Goal: Task Accomplishment & Management: Manage account settings

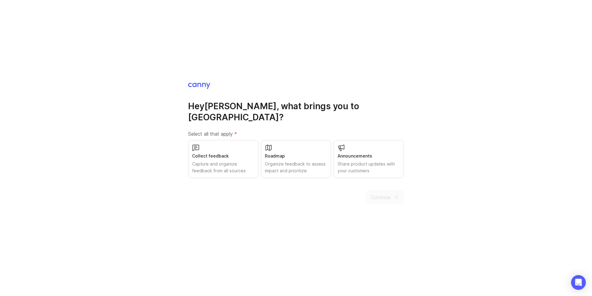
click at [244, 145] on div "Collect feedback Capture and organize feedback from all sources" at bounding box center [223, 159] width 70 height 38
click at [299, 161] on div "Organize feedback to assess impact and prioritize" at bounding box center [296, 168] width 62 height 14
click at [348, 161] on div "Share product updates with your customers" at bounding box center [368, 168] width 62 height 14
click at [371, 194] on span "Continue" at bounding box center [380, 197] width 20 height 7
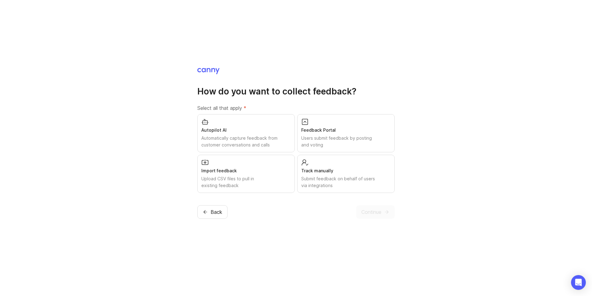
click at [259, 122] on div "Autopilot AI Automatically capture feedback from customer conversations and cal…" at bounding box center [245, 133] width 97 height 38
click at [303, 129] on div "Feedback Portal" at bounding box center [345, 130] width 89 height 7
click at [245, 176] on div "Upload CSV files to pull in existing feedback" at bounding box center [245, 183] width 89 height 14
click at [321, 178] on div "Submit feedback on behalf of users via integrations" at bounding box center [345, 183] width 89 height 14
click at [365, 210] on span "Continue" at bounding box center [371, 212] width 20 height 7
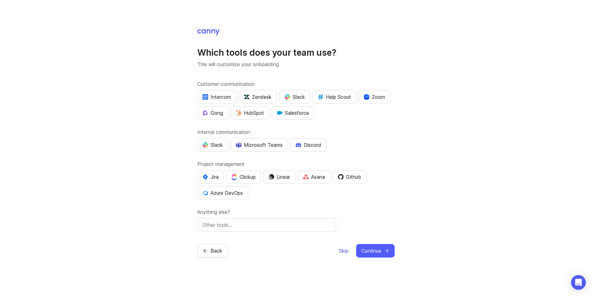
click at [219, 92] on button "Intercom" at bounding box center [216, 97] width 39 height 14
click at [378, 96] on div "Zoom" at bounding box center [374, 96] width 21 height 7
click at [210, 146] on div "Slack" at bounding box center [212, 144] width 20 height 7
click at [304, 148] on div "Discord" at bounding box center [308, 144] width 26 height 7
click at [279, 178] on div "Linear" at bounding box center [279, 176] width 22 height 7
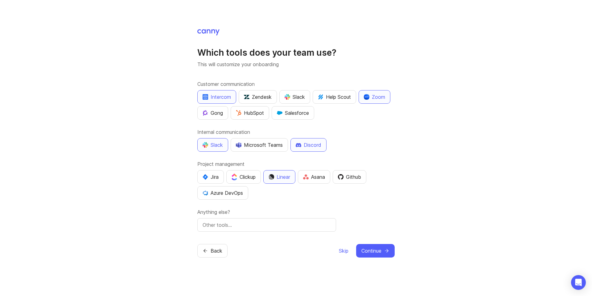
click at [358, 176] on div "Github" at bounding box center [349, 176] width 23 height 7
click at [260, 222] on input "text" at bounding box center [266, 225] width 128 height 7
click at [386, 208] on div "Customer communication Intercom Zendesk Slack Help Scout Zoom Gong HubSpot Sale…" at bounding box center [295, 156] width 197 height 152
click at [369, 251] on span "Continue" at bounding box center [371, 250] width 20 height 7
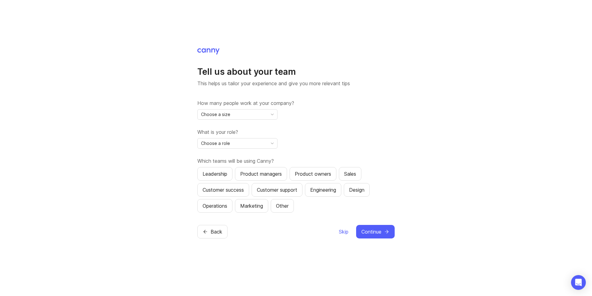
click at [265, 116] on div "Choose a size" at bounding box center [233, 115] width 70 height 10
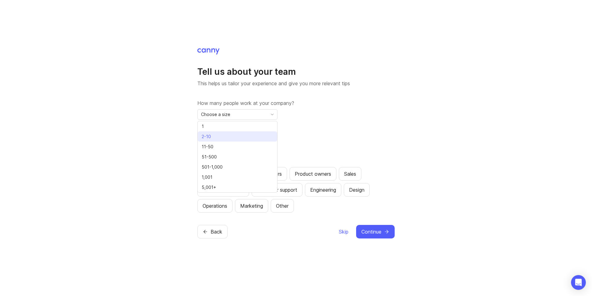
click at [243, 133] on li "2-10" at bounding box center [237, 137] width 79 height 10
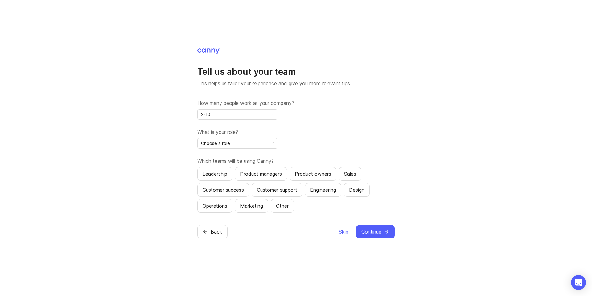
click at [234, 142] on div "Choose a role" at bounding box center [233, 144] width 70 height 10
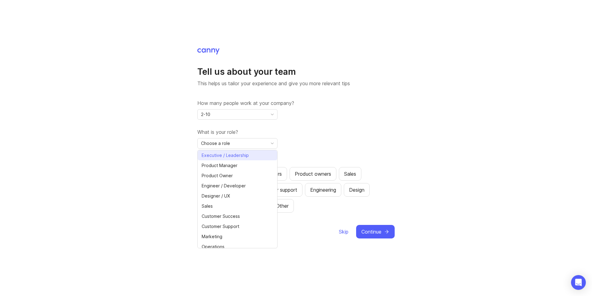
click at [224, 155] on span "Executive / Leadership" at bounding box center [225, 155] width 47 height 7
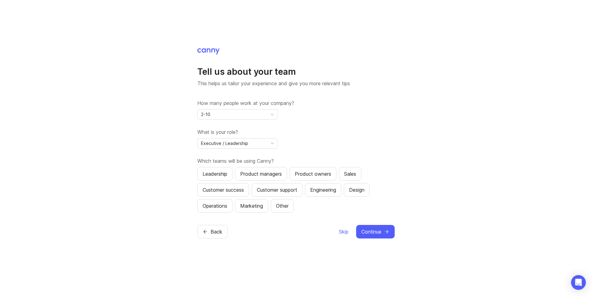
click at [255, 177] on div "Product managers" at bounding box center [261, 173] width 42 height 7
click at [364, 235] on span "Continue" at bounding box center [371, 231] width 20 height 7
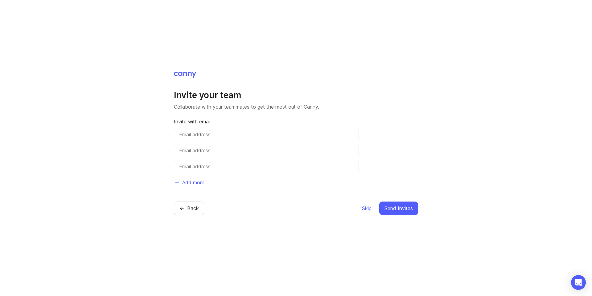
click at [367, 207] on span "Skip" at bounding box center [367, 208] width 10 height 7
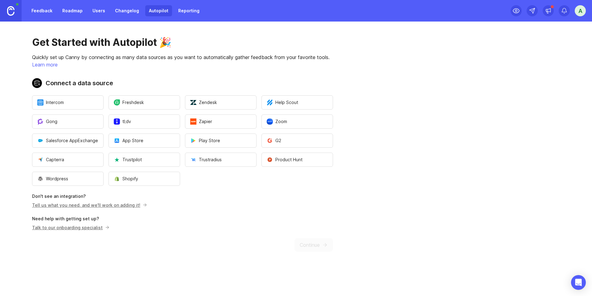
click at [89, 99] on button "Intercom" at bounding box center [67, 103] width 71 height 14
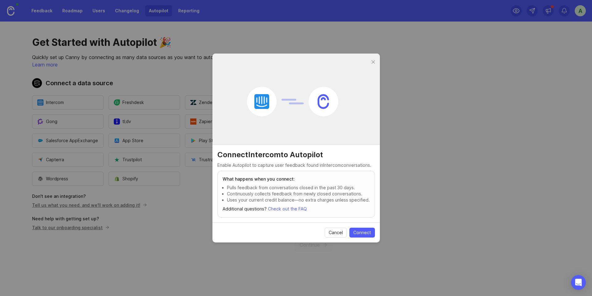
click at [353, 239] on section "Cancel Connect" at bounding box center [295, 233] width 167 height 20
click at [357, 233] on span "Connect" at bounding box center [362, 233] width 18 height 6
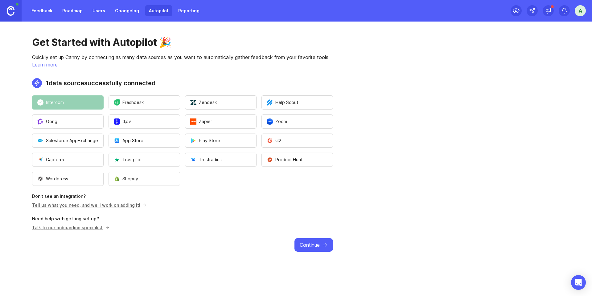
click at [285, 115] on button "Zoom" at bounding box center [296, 122] width 71 height 14
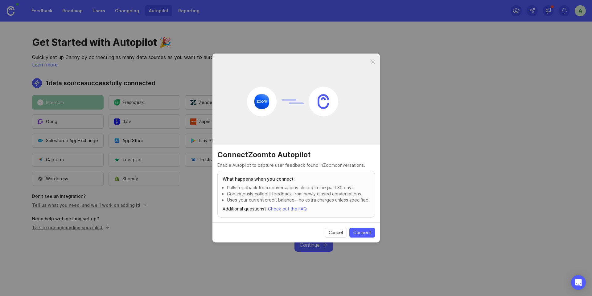
click at [359, 233] on span "Connect" at bounding box center [362, 233] width 18 height 6
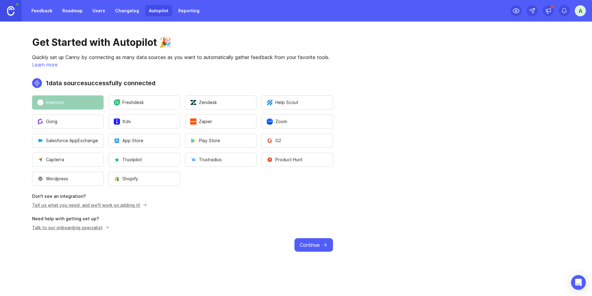
click at [294, 121] on button "Zoom" at bounding box center [296, 122] width 71 height 14
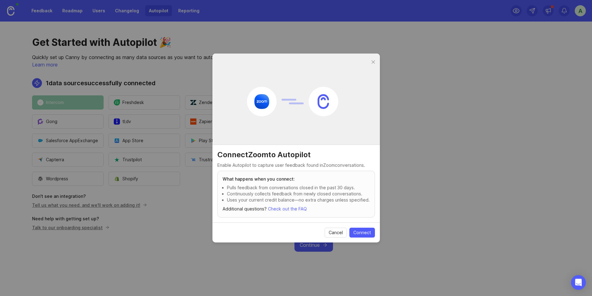
click at [365, 234] on span "Connect" at bounding box center [362, 233] width 18 height 6
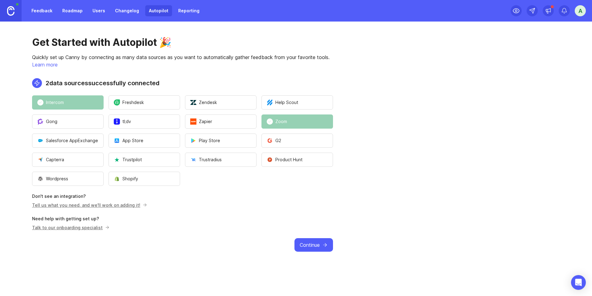
click at [305, 245] on span "Continue" at bounding box center [310, 245] width 20 height 7
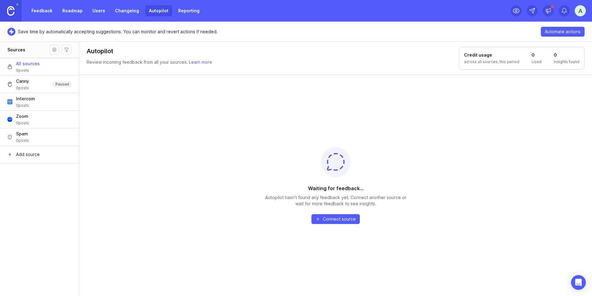
click at [41, 6] on link "Feedback" at bounding box center [42, 10] width 28 height 11
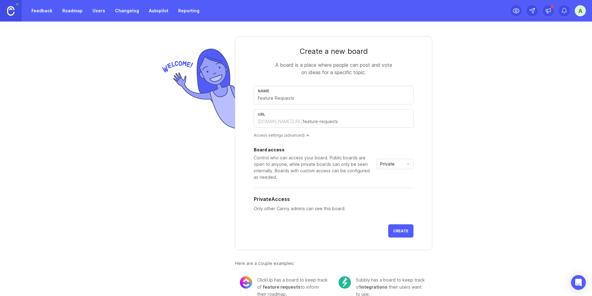
click at [294, 82] on form "Create a new board A board is a place where people can post and vote on ideas f…" at bounding box center [333, 143] width 197 height 214
click at [302, 98] on input "text" at bounding box center [334, 98] width 152 height 7
click at [283, 69] on div "A board is a place where people can post and vote on ideas for a specific topic." at bounding box center [333, 68] width 123 height 15
click at [307, 135] on div at bounding box center [307, 135] width 3 height 3
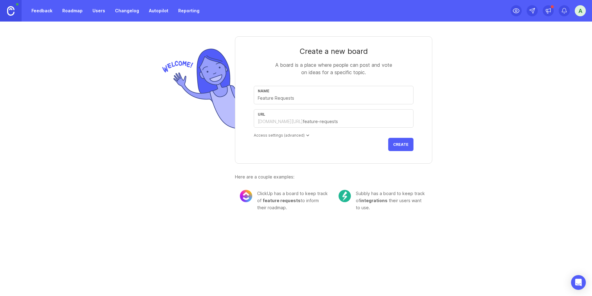
click at [307, 135] on div at bounding box center [307, 135] width 3 height 3
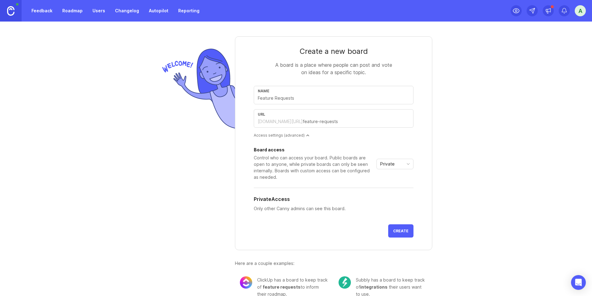
click at [400, 163] on div "Private" at bounding box center [390, 164] width 26 height 10
click at [395, 193] on span "Custom" at bounding box center [388, 196] width 15 height 7
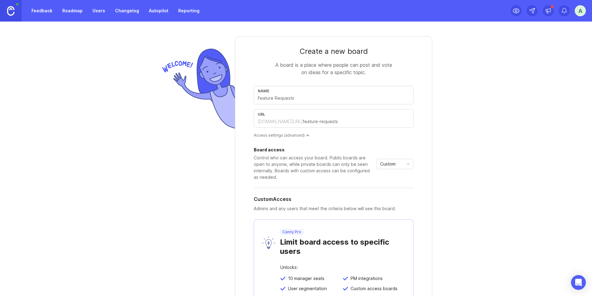
click at [404, 162] on icon "toggle icon" at bounding box center [408, 164] width 10 height 5
click at [397, 173] on li "Private" at bounding box center [395, 176] width 36 height 10
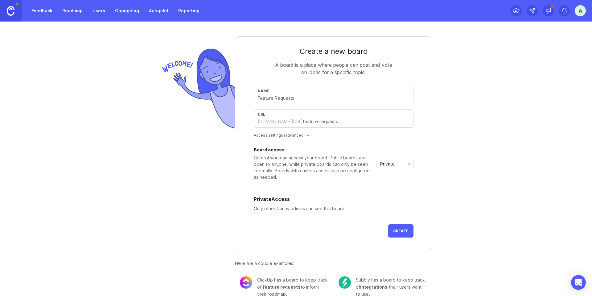
click at [407, 228] on button "Create" at bounding box center [400, 231] width 25 height 13
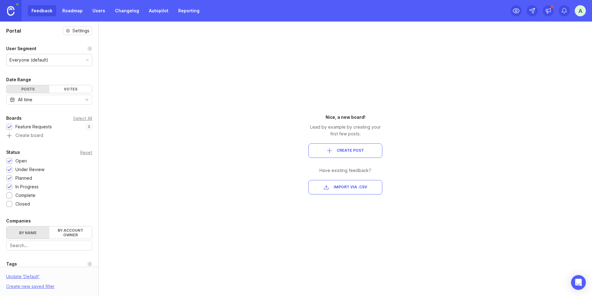
click at [69, 9] on link "Roadmap" at bounding box center [73, 10] width 28 height 11
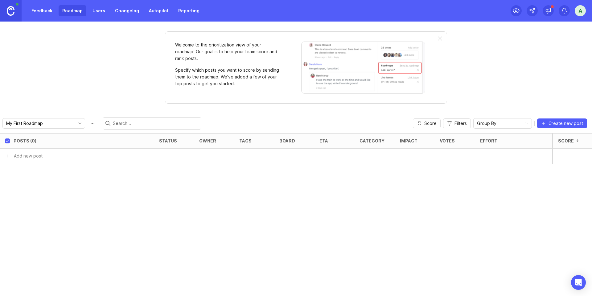
click at [98, 13] on link "Users" at bounding box center [99, 10] width 20 height 11
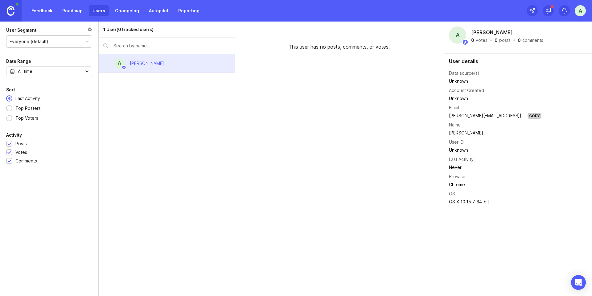
click at [131, 10] on link "Changelog" at bounding box center [126, 10] width 31 height 11
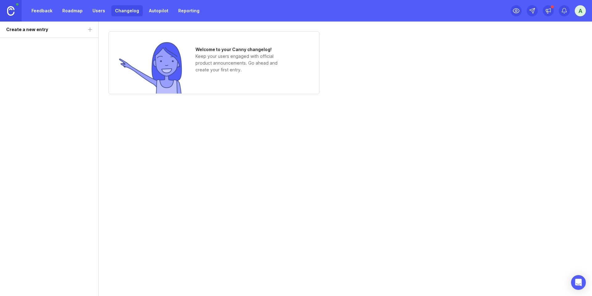
click at [156, 11] on link "Autopilot" at bounding box center [158, 10] width 27 height 11
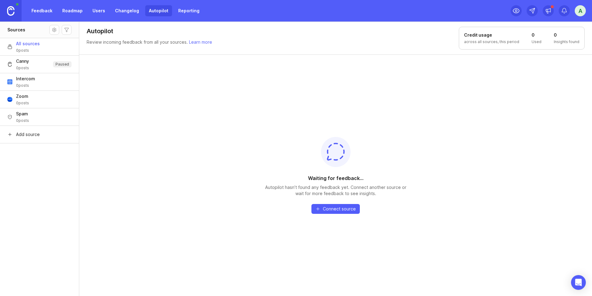
click at [187, 11] on link "Reporting" at bounding box center [188, 10] width 29 height 11
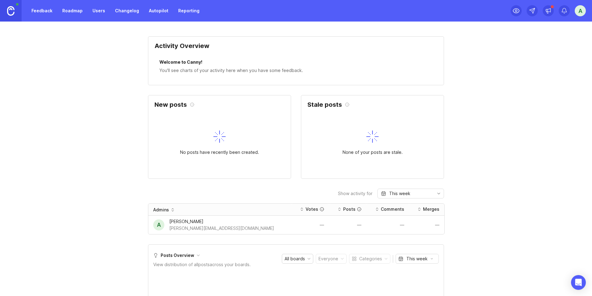
click at [51, 14] on link "Feedback" at bounding box center [42, 10] width 28 height 11
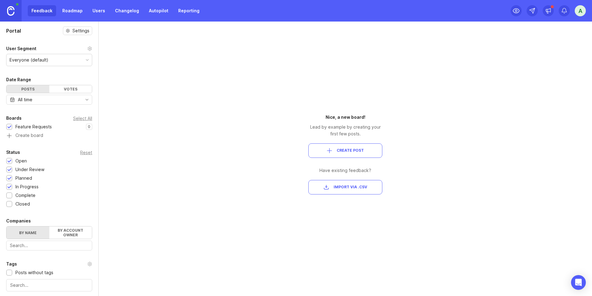
click at [47, 10] on div "Feedback Roadmap Users Changelog Autopilot Reporting" at bounding box center [115, 10] width 175 height 11
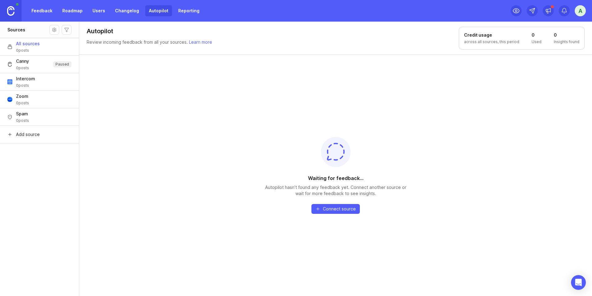
click at [28, 82] on div "Intercom 0 posts" at bounding box center [25, 82] width 19 height 12
click at [575, 16] on div "A" at bounding box center [579, 10] width 11 height 11
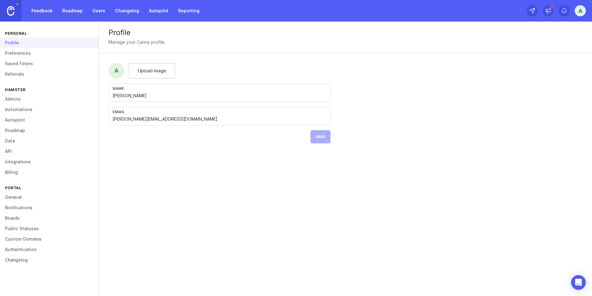
click at [35, 120] on link "Autopilot" at bounding box center [49, 120] width 98 height 10
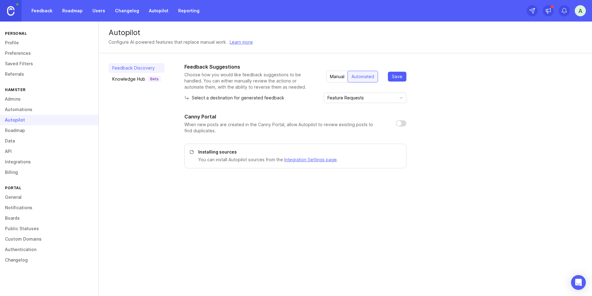
click at [402, 122] on input "checkbox" at bounding box center [401, 123] width 10 height 6
checkbox input "true"
click at [396, 72] on button "Save" at bounding box center [397, 77] width 18 height 10
click at [139, 76] on div "Knowledge Hub Beta" at bounding box center [136, 79] width 49 height 6
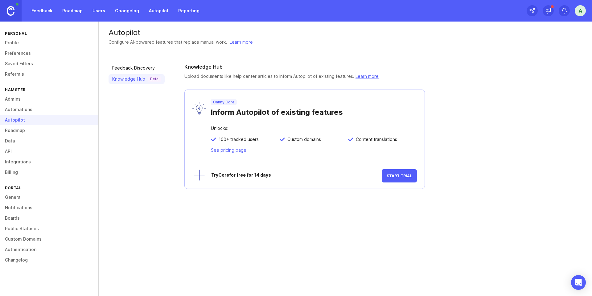
click at [38, 127] on link "Roadmap" at bounding box center [49, 130] width 98 height 10
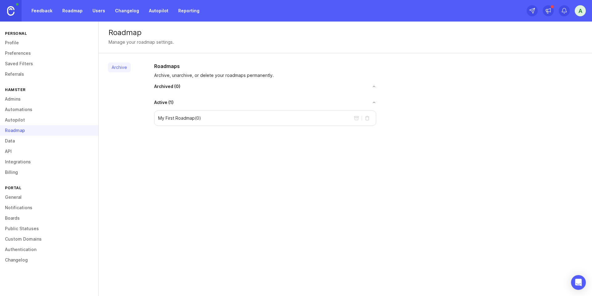
click at [323, 121] on div "My First Roadmap ( 0 )" at bounding box center [265, 118] width 222 height 15
click at [198, 116] on p "My First Roadmap ( 0 )" at bounding box center [179, 118] width 43 height 6
click at [33, 147] on link "API" at bounding box center [49, 151] width 98 height 10
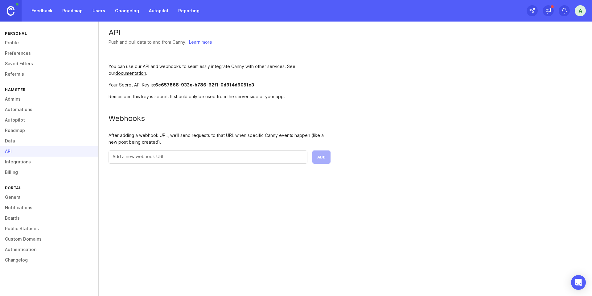
click at [33, 137] on link "Data" at bounding box center [49, 141] width 98 height 10
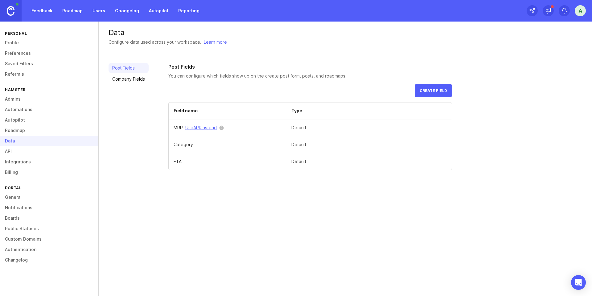
click at [22, 162] on link "Integrations" at bounding box center [49, 162] width 98 height 10
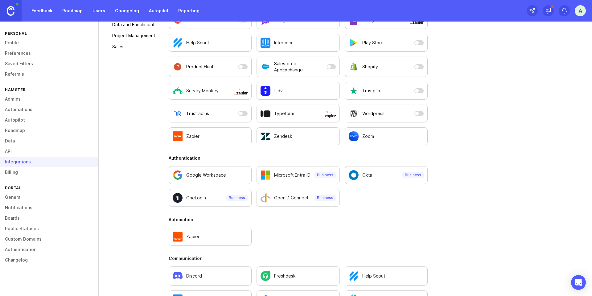
scroll to position [249, 0]
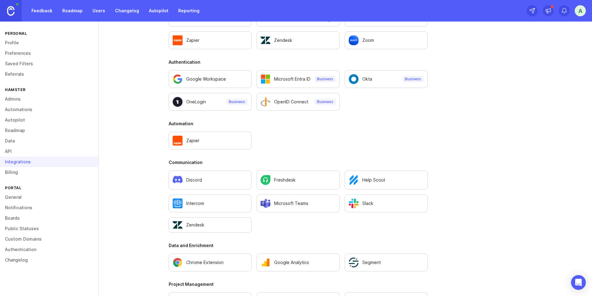
scroll to position [253, 0]
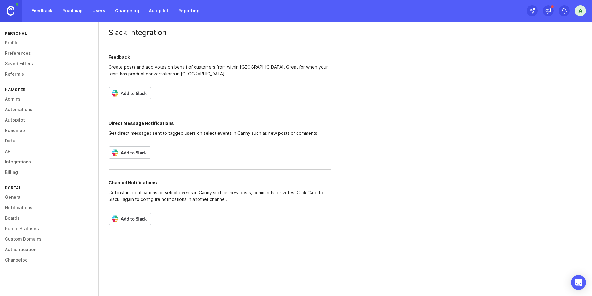
click at [133, 92] on img at bounding box center [129, 93] width 43 height 12
click at [138, 91] on img at bounding box center [129, 93] width 43 height 12
click at [17, 210] on link "Notifications" at bounding box center [49, 208] width 98 height 10
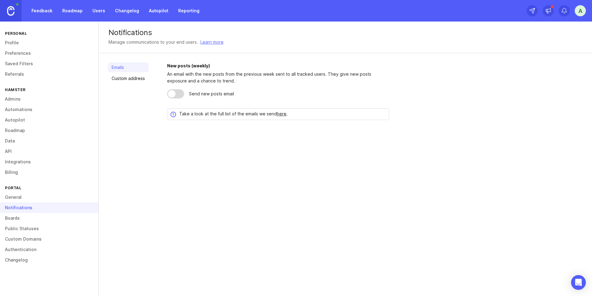
click at [345, 50] on div "Notifications Manage communications to your end users. Learn more" at bounding box center [345, 38] width 493 height 32
click at [22, 164] on link "Integrations" at bounding box center [49, 162] width 98 height 10
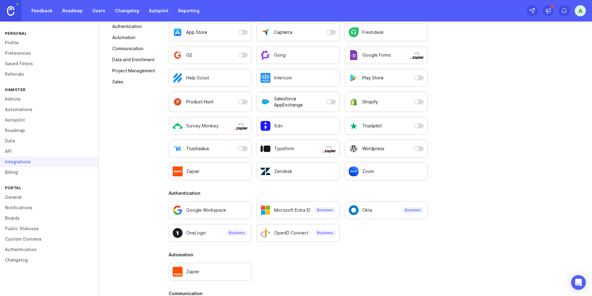
scroll to position [123, 0]
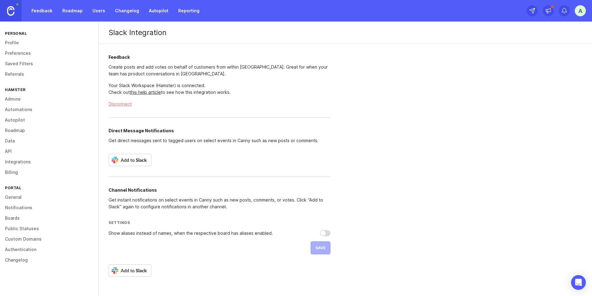
click at [28, 218] on link "Boards" at bounding box center [49, 218] width 98 height 10
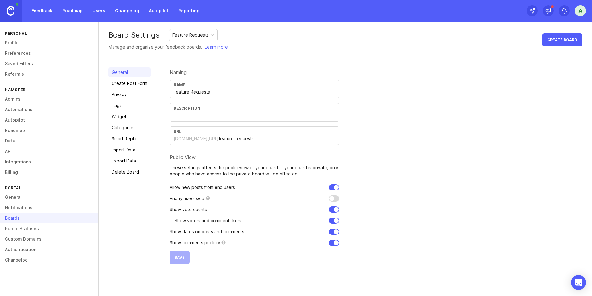
click at [136, 78] on div "General Create Post Form Privacy Tags Widget Categories Smart Replies Import Da…" at bounding box center [129, 165] width 43 height 197
click at [132, 82] on link "Create Post Form" at bounding box center [129, 84] width 43 height 10
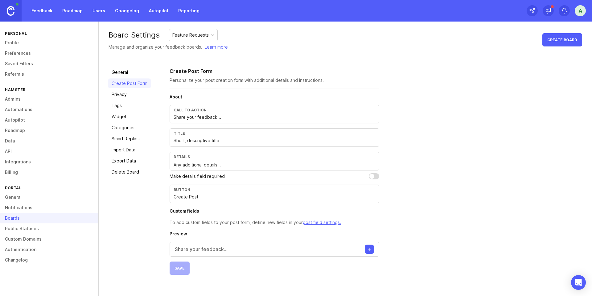
click at [119, 96] on link "Privacy" at bounding box center [129, 95] width 43 height 10
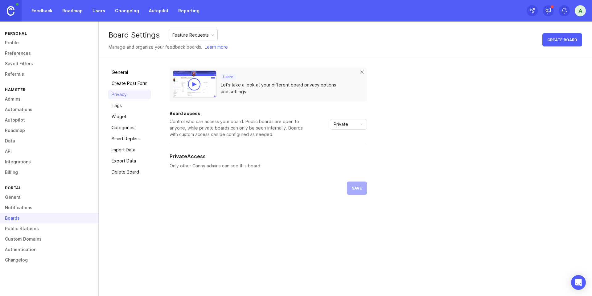
click at [121, 107] on link "Tags" at bounding box center [129, 106] width 43 height 10
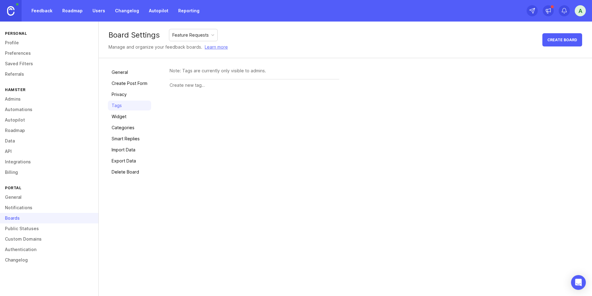
click at [121, 119] on link "Widget" at bounding box center [129, 117] width 43 height 10
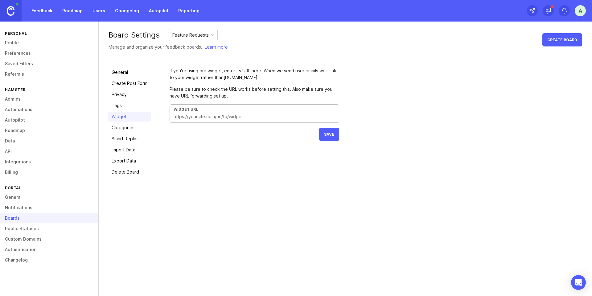
click at [210, 114] on input "text" at bounding box center [253, 116] width 161 height 7
click at [140, 129] on link "Categories" at bounding box center [129, 128] width 43 height 10
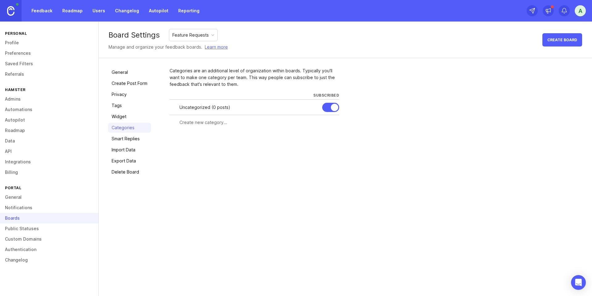
click at [133, 140] on link "Smart Replies" at bounding box center [129, 139] width 43 height 10
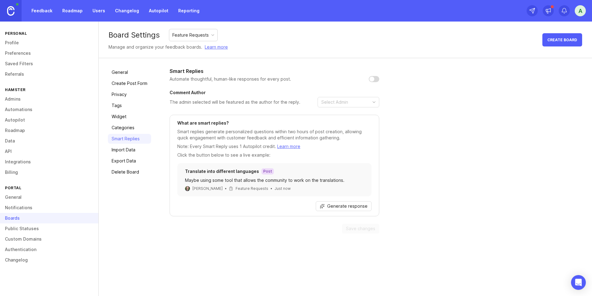
click at [128, 153] on link "Import Data" at bounding box center [129, 150] width 43 height 10
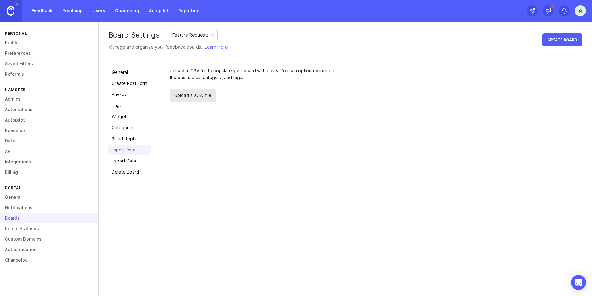
click at [126, 162] on link "Export Data" at bounding box center [129, 161] width 43 height 10
click at [132, 173] on link "Delete Board" at bounding box center [129, 172] width 43 height 10
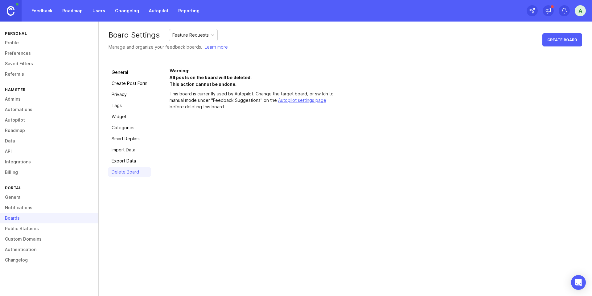
click at [124, 72] on link "General" at bounding box center [129, 72] width 43 height 10
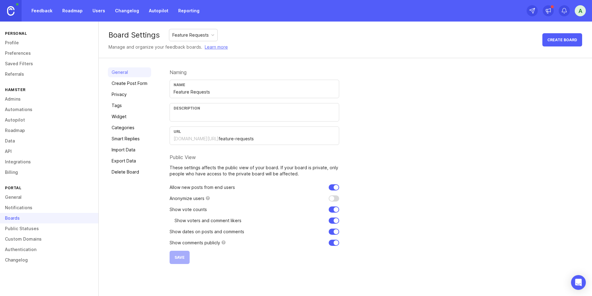
click at [32, 239] on link "Custom Domains" at bounding box center [49, 239] width 98 height 10
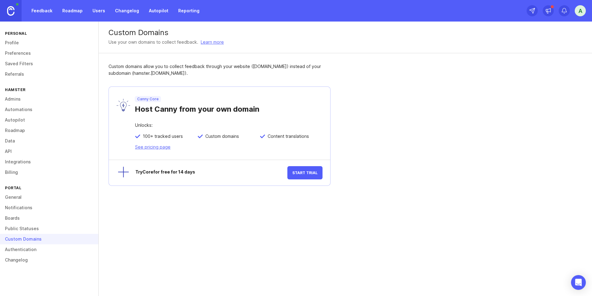
click at [310, 175] on span "Start Trial" at bounding box center [304, 173] width 25 height 5
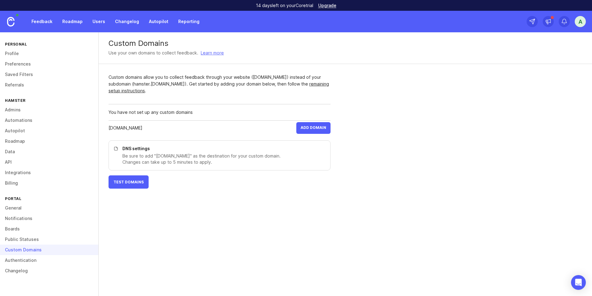
click at [186, 156] on p "Be sure to add "cname.canny.io" as the destination for your custom domain. Chan…" at bounding box center [222, 159] width 200 height 12
click at [185, 156] on p "Be sure to add "cname.canny.io" as the destination for your custom domain. Chan…" at bounding box center [222, 159] width 200 height 12
drag, startPoint x: 185, startPoint y: 156, endPoint x: 164, endPoint y: 157, distance: 21.3
click at [164, 157] on p "Be sure to add "cname.canny.io" as the destination for your custom domain. Chan…" at bounding box center [222, 159] width 200 height 12
copy p "cname.canny.io"
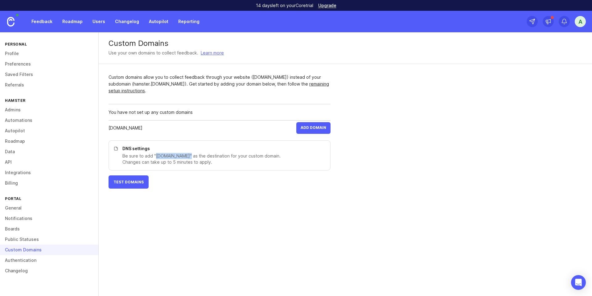
click at [252, 127] on input "tryhamster.com" at bounding box center [200, 128] width 184 height 7
type input "build.tryhamster.com"
click at [364, 128] on div "Custom Domains Use your own domains to collect feedback. Learn more Custom doma…" at bounding box center [345, 115] width 493 height 166
click at [308, 127] on span "Add Domain" at bounding box center [313, 128] width 26 height 6
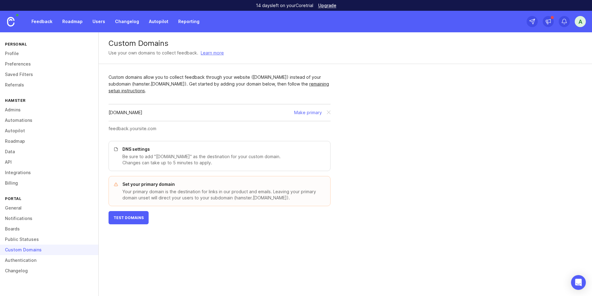
click at [127, 213] on button "Test Domains" at bounding box center [128, 217] width 40 height 13
click at [129, 221] on button "Test Domains" at bounding box center [128, 217] width 40 height 13
click at [304, 117] on div "build.tryhamster.com Make primary" at bounding box center [219, 112] width 222 height 17
click at [306, 112] on button "Make primary" at bounding box center [308, 112] width 28 height 7
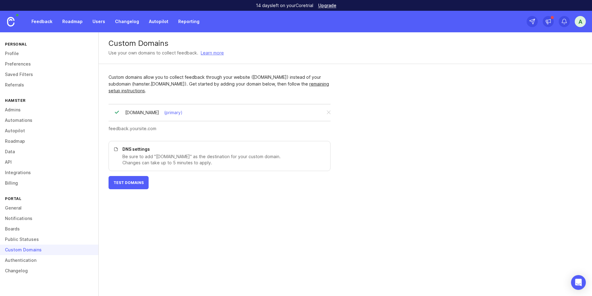
click at [131, 112] on div "build.tryhamster.com" at bounding box center [142, 112] width 34 height 7
drag, startPoint x: 131, startPoint y: 112, endPoint x: 160, endPoint y: 112, distance: 28.3
click at [159, 112] on div "build.tryhamster.com" at bounding box center [142, 112] width 34 height 7
copy div "build.tryhamster.com"
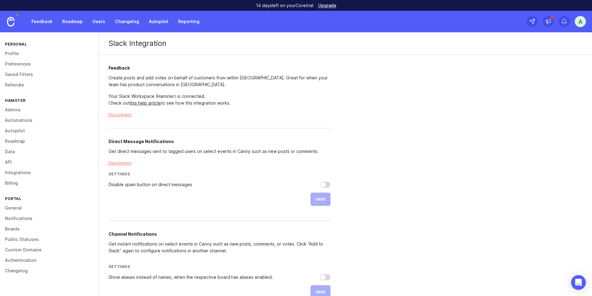
click at [12, 53] on link "Profile" at bounding box center [49, 53] width 98 height 10
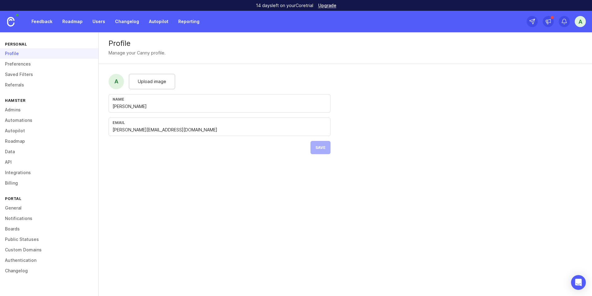
click at [21, 63] on link "Preferences" at bounding box center [49, 64] width 98 height 10
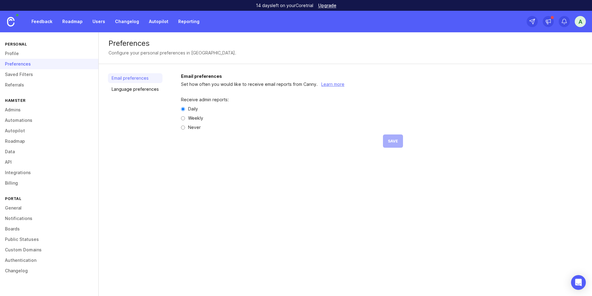
click at [19, 75] on link "Saved Filters" at bounding box center [49, 74] width 98 height 10
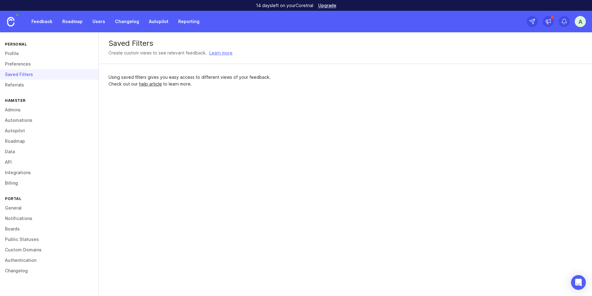
click at [14, 91] on div "Personal Profile Preferences Saved Filters Referrals Hamster Admins Automations…" at bounding box center [49, 164] width 99 height 264
click at [22, 84] on link "Referrals" at bounding box center [49, 85] width 98 height 10
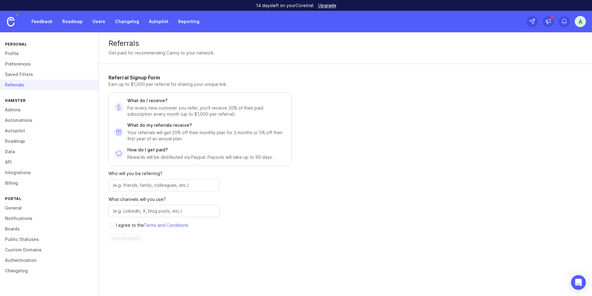
click at [17, 111] on link "Admins" at bounding box center [49, 110] width 98 height 10
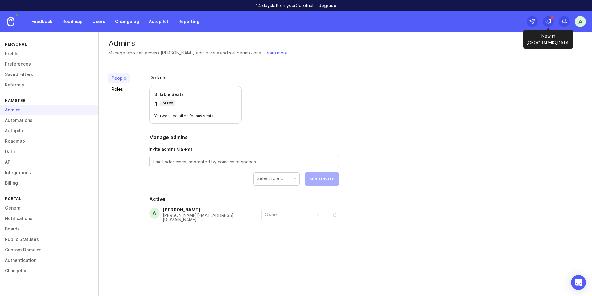
click at [546, 22] on icon at bounding box center [547, 23] width 2 height 2
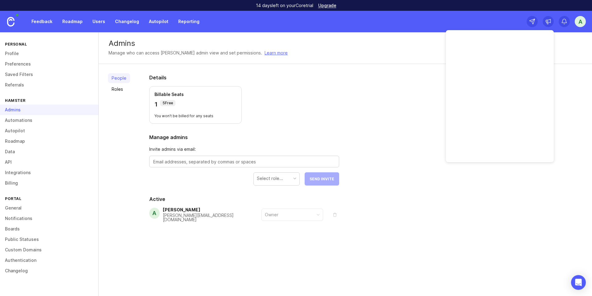
click at [546, 22] on icon at bounding box center [547, 23] width 2 height 2
click at [13, 171] on link "Integrations" at bounding box center [49, 173] width 98 height 10
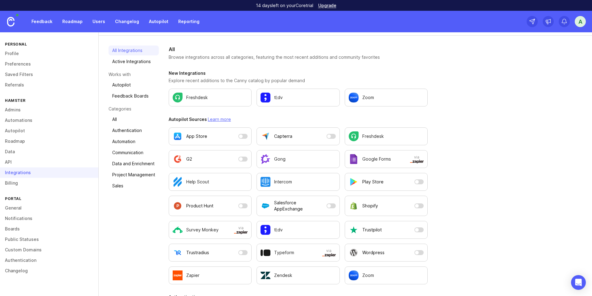
scroll to position [29, 0]
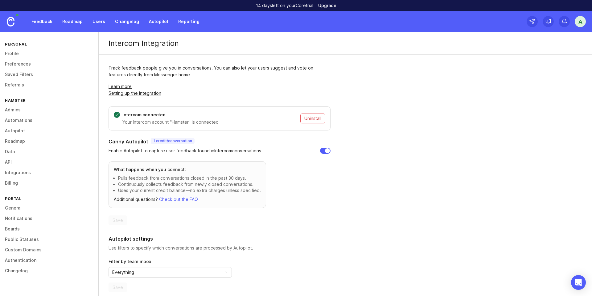
scroll to position [6, 0]
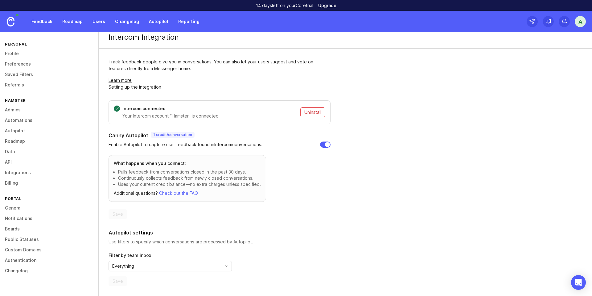
click at [27, 262] on link "Authentication" at bounding box center [49, 260] width 98 height 10
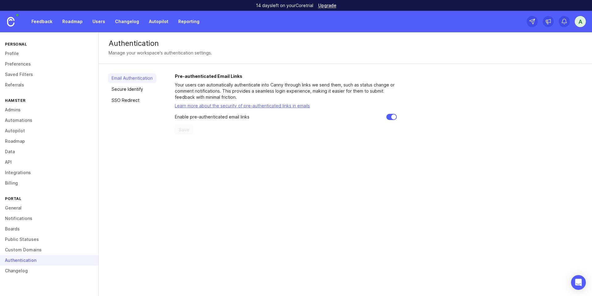
click at [138, 89] on link "Secure Identify" at bounding box center [132, 89] width 48 height 10
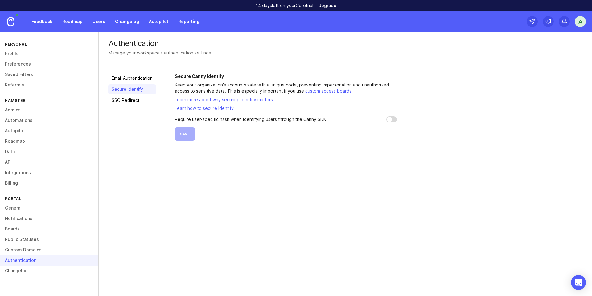
click at [128, 100] on link "SSO Redirect" at bounding box center [132, 101] width 48 height 10
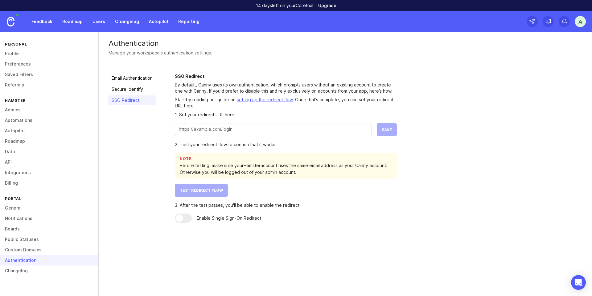
click at [18, 85] on link "Referrals" at bounding box center [49, 85] width 98 height 10
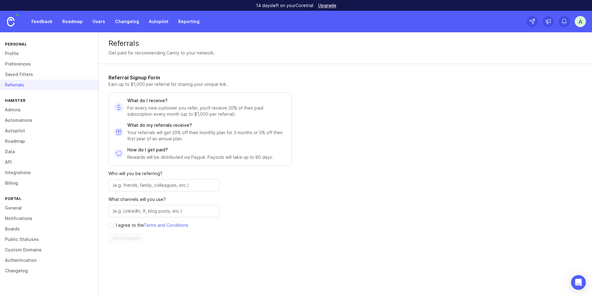
click at [21, 270] on link "Changelog" at bounding box center [49, 271] width 98 height 10
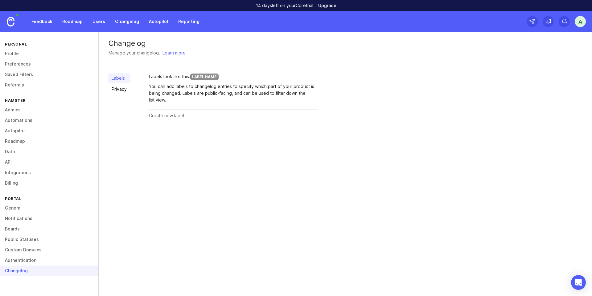
click at [18, 52] on link "Profile" at bounding box center [49, 53] width 98 height 10
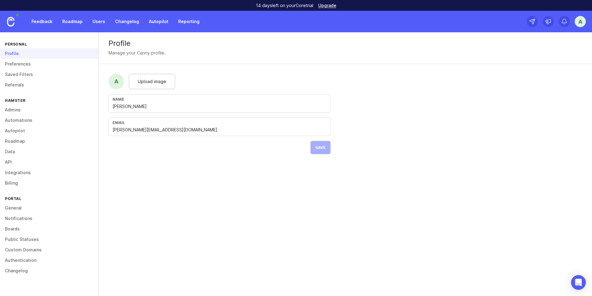
click at [18, 218] on link "Notifications" at bounding box center [49, 219] width 98 height 10
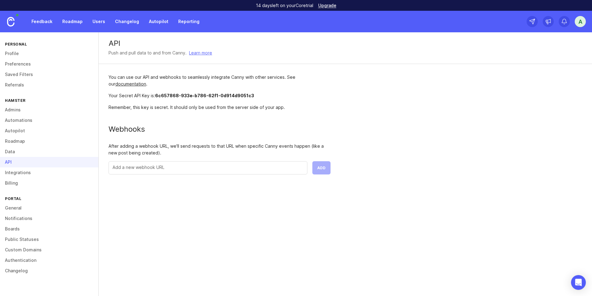
click at [16, 163] on div "API" at bounding box center [49, 162] width 98 height 10
click at [22, 63] on link "Preferences" at bounding box center [49, 64] width 98 height 10
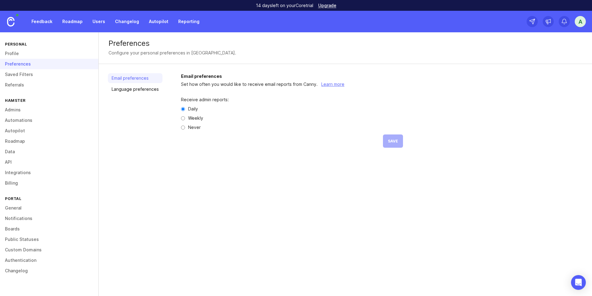
click at [22, 55] on link "Profile" at bounding box center [49, 53] width 98 height 10
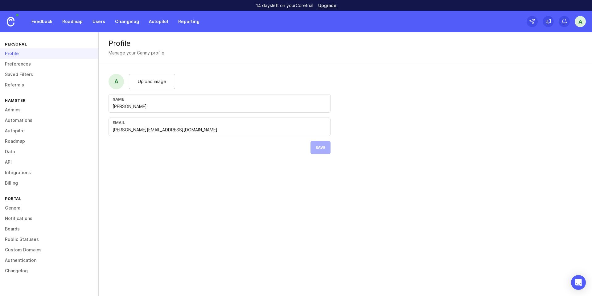
click at [26, 79] on link "Saved Filters" at bounding box center [49, 74] width 98 height 10
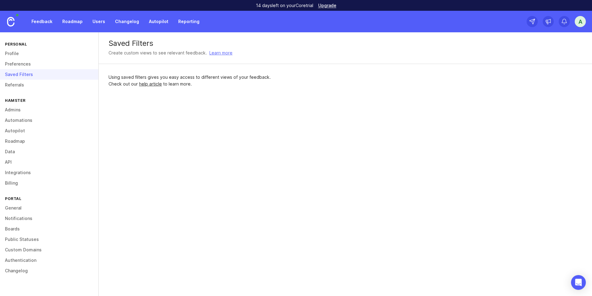
click at [26, 85] on link "Referrals" at bounding box center [49, 85] width 98 height 10
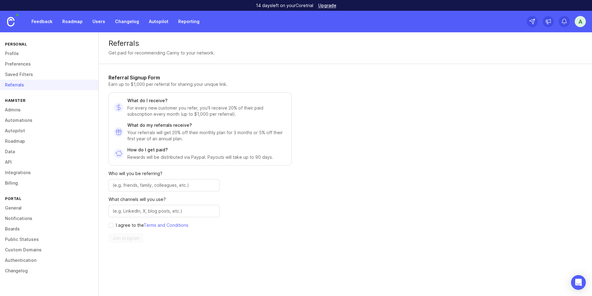
click at [26, 53] on link "Profile" at bounding box center [49, 53] width 98 height 10
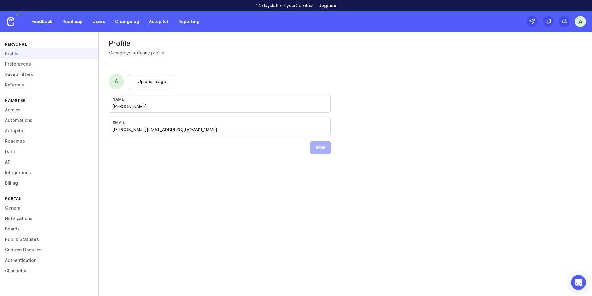
click at [28, 63] on link "Preferences" at bounding box center [49, 64] width 98 height 10
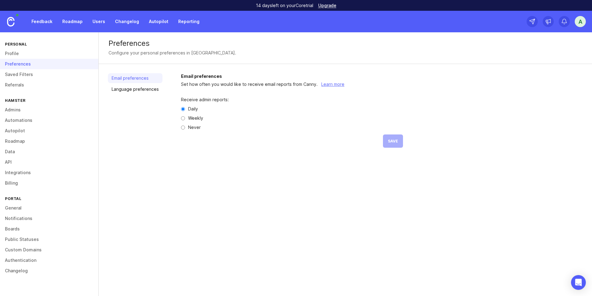
click at [29, 116] on link "Automations" at bounding box center [49, 120] width 98 height 10
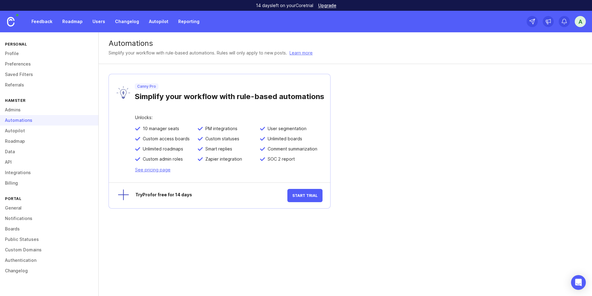
click at [307, 195] on span "Start Trial" at bounding box center [304, 196] width 25 height 5
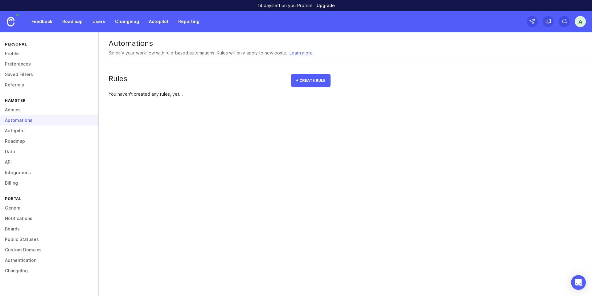
click at [28, 131] on link "Autopilot" at bounding box center [49, 131] width 98 height 10
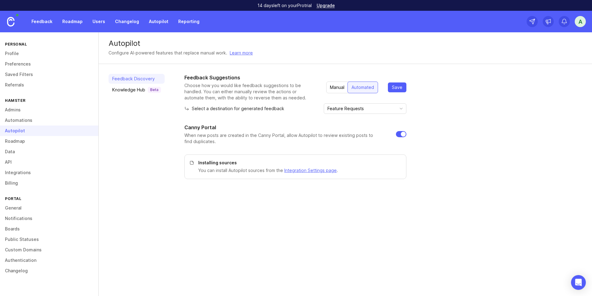
click at [28, 140] on link "Roadmap" at bounding box center [49, 141] width 98 height 10
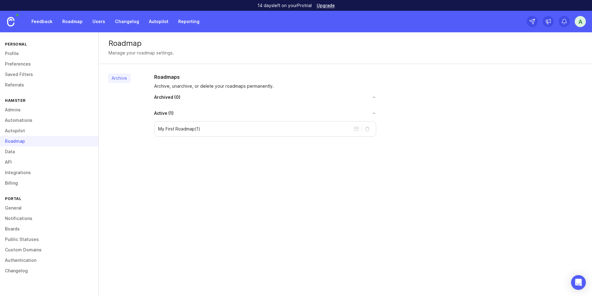
click at [23, 154] on link "Data" at bounding box center [49, 152] width 98 height 10
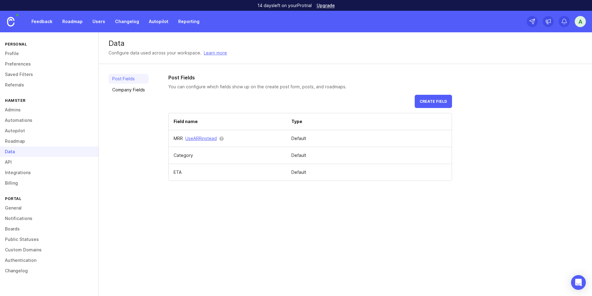
click at [25, 141] on link "Roadmap" at bounding box center [49, 141] width 98 height 10
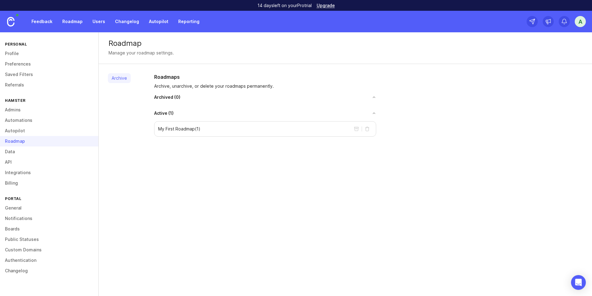
click at [176, 126] on p "My First Roadmap ( 1 )" at bounding box center [179, 129] width 42 height 6
click at [32, 138] on div "Roadmap" at bounding box center [49, 141] width 98 height 10
click at [221, 124] on div "My First Roadmap ( 1 )" at bounding box center [265, 128] width 222 height 15
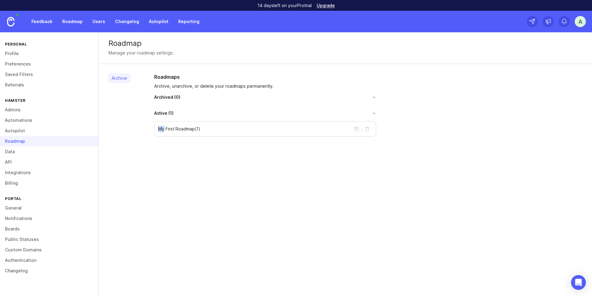
click at [221, 124] on div "My First Roadmap ( 1 )" at bounding box center [265, 128] width 222 height 15
click at [193, 135] on div "My First Roadmap ( 1 )" at bounding box center [265, 128] width 222 height 15
click at [189, 125] on div "My First Roadmap ( 1 )" at bounding box center [265, 128] width 222 height 15
click at [189, 127] on p "My First Roadmap ( 1 )" at bounding box center [179, 129] width 42 height 6
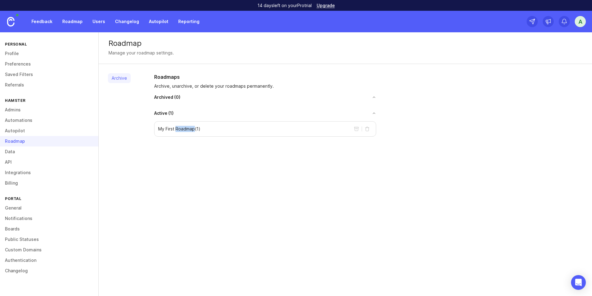
click at [189, 127] on p "My First Roadmap ( 1 )" at bounding box center [179, 129] width 42 height 6
click at [30, 214] on link "Notifications" at bounding box center [49, 219] width 98 height 10
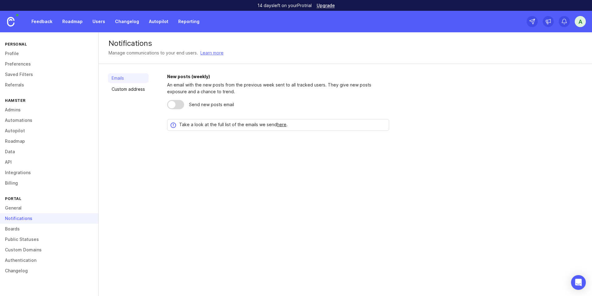
click at [30, 208] on link "General" at bounding box center [49, 208] width 98 height 10
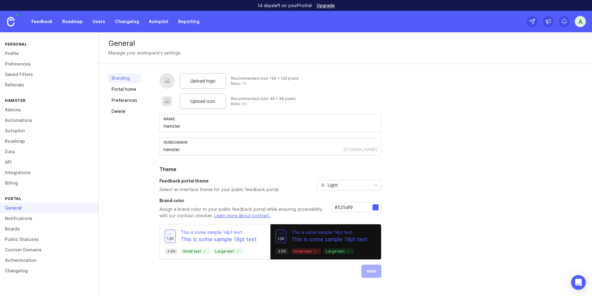
click at [342, 181] on div "Light" at bounding box center [344, 186] width 54 height 10
click at [338, 201] on li "System preference" at bounding box center [348, 197] width 64 height 10
click at [349, 209] on input "#525df9" at bounding box center [354, 207] width 38 height 7
paste input "8e51ff"
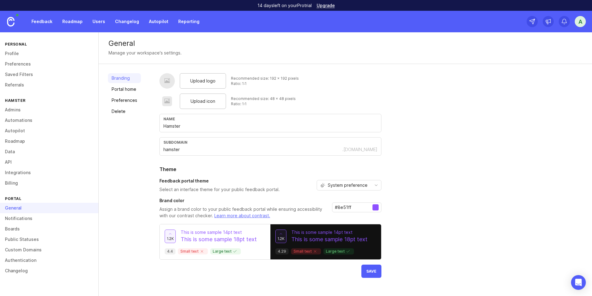
type input "#8e51ff"
click at [202, 82] on span "Upload logo" at bounding box center [202, 81] width 25 height 7
click at [207, 102] on span "Upload icon" at bounding box center [202, 101] width 25 height 7
click at [202, 80] on span "Upload logo" at bounding box center [202, 81] width 25 height 7
click at [198, 101] on span "Upload icon" at bounding box center [202, 101] width 25 height 7
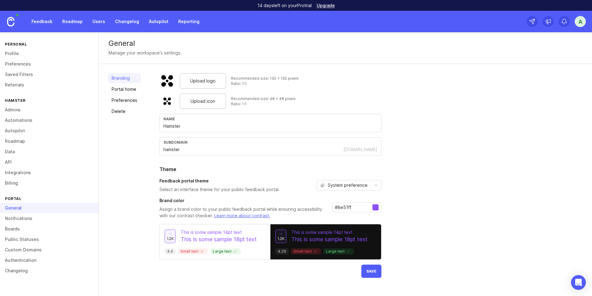
click at [373, 271] on span "Save" at bounding box center [371, 271] width 10 height 5
click at [128, 88] on link "Portal home" at bounding box center [124, 89] width 33 height 10
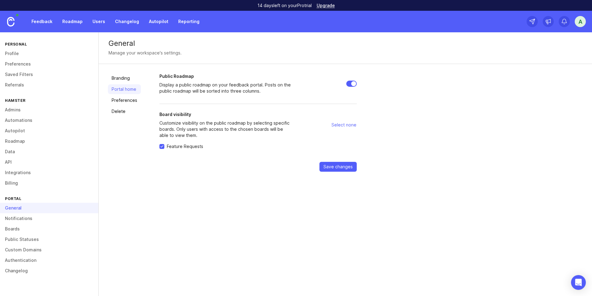
click at [120, 98] on link "Preferences" at bounding box center [124, 101] width 33 height 10
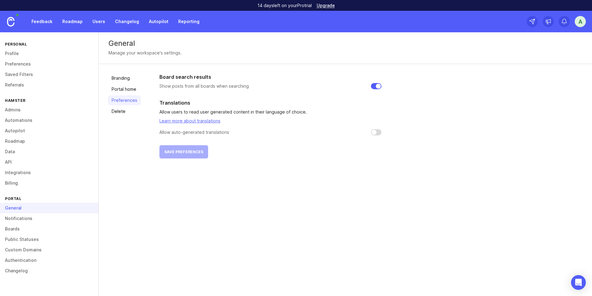
click at [122, 110] on link "Delete" at bounding box center [124, 112] width 33 height 10
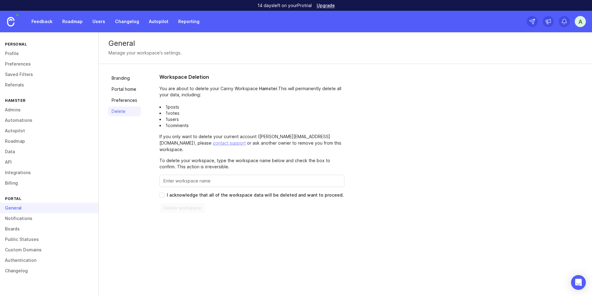
click at [121, 80] on link "Branding" at bounding box center [124, 78] width 33 height 10
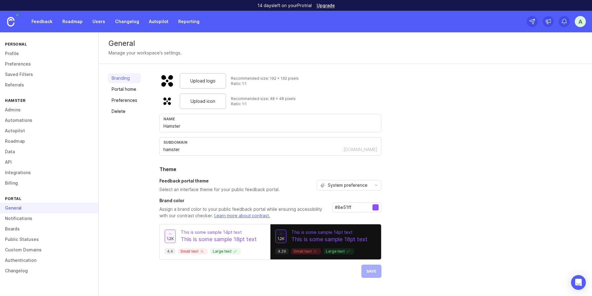
click at [26, 229] on link "Boards" at bounding box center [49, 229] width 98 height 10
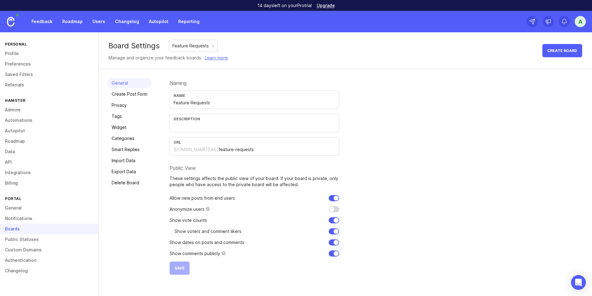
click at [134, 92] on link "Create Post Form" at bounding box center [129, 94] width 43 height 10
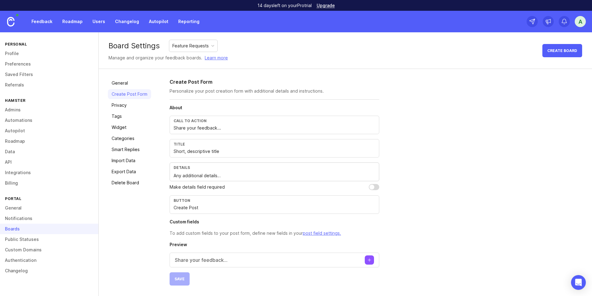
click at [125, 105] on link "Privacy" at bounding box center [129, 105] width 43 height 10
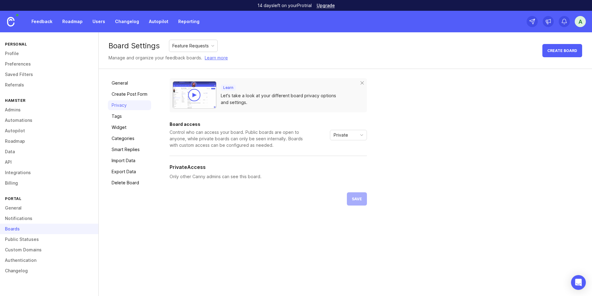
click at [351, 130] on div "Private" at bounding box center [348, 135] width 37 height 10
click at [344, 155] on span "Public" at bounding box center [340, 157] width 12 height 7
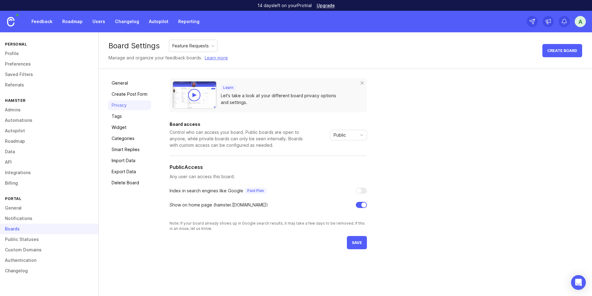
click at [356, 245] on span "save" at bounding box center [357, 243] width 10 height 5
click at [118, 117] on link "Tags" at bounding box center [129, 117] width 43 height 10
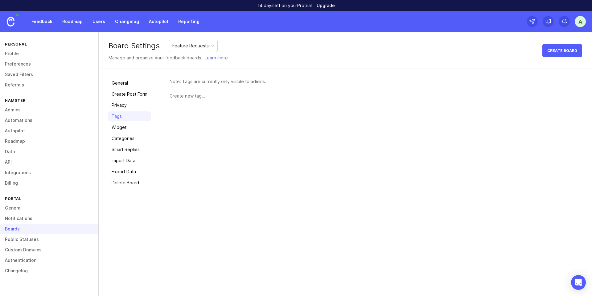
click at [120, 125] on link "Widget" at bounding box center [129, 128] width 43 height 10
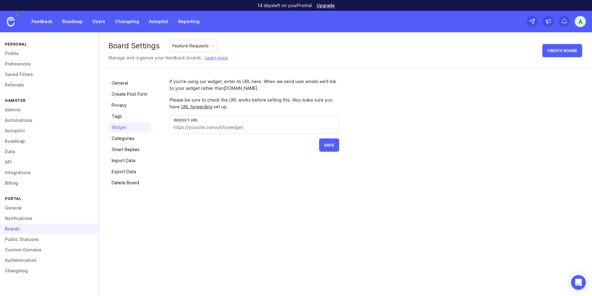
click at [122, 134] on link "Categories" at bounding box center [129, 139] width 43 height 10
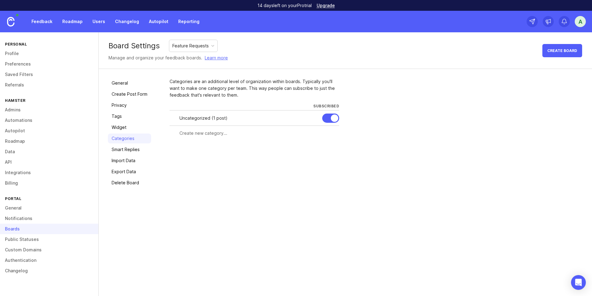
click at [124, 150] on link "Smart Replies" at bounding box center [129, 150] width 43 height 10
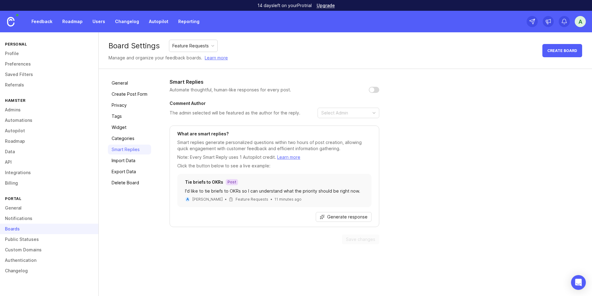
click at [125, 163] on link "Import Data" at bounding box center [129, 161] width 43 height 10
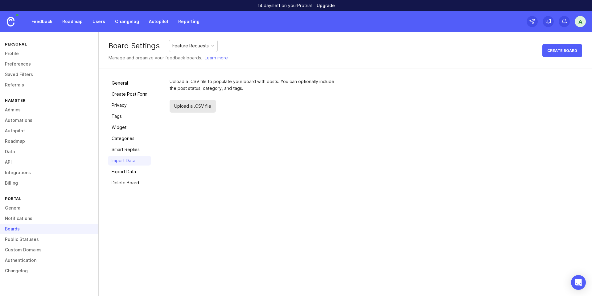
click at [126, 173] on link "Export Data" at bounding box center [129, 172] width 43 height 10
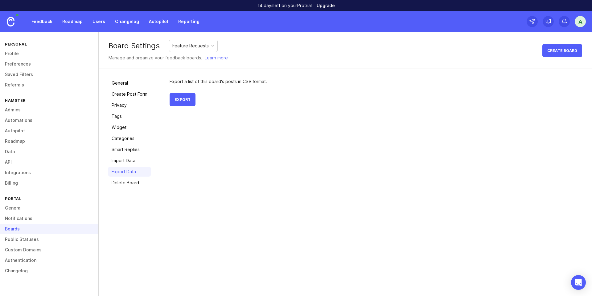
click at [126, 185] on link "Delete Board" at bounding box center [129, 183] width 43 height 10
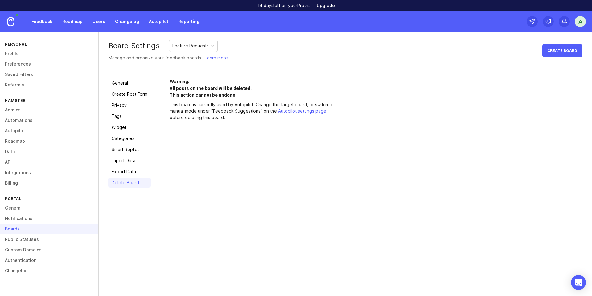
click at [124, 83] on link "General" at bounding box center [129, 83] width 43 height 10
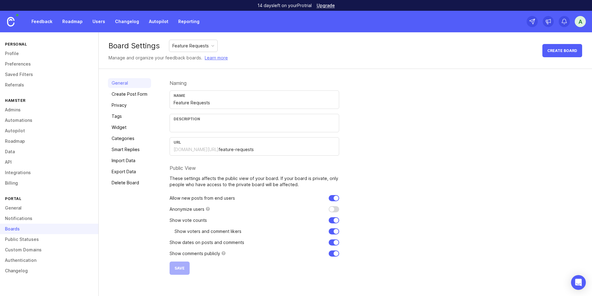
click at [123, 129] on link "Widget" at bounding box center [129, 128] width 43 height 10
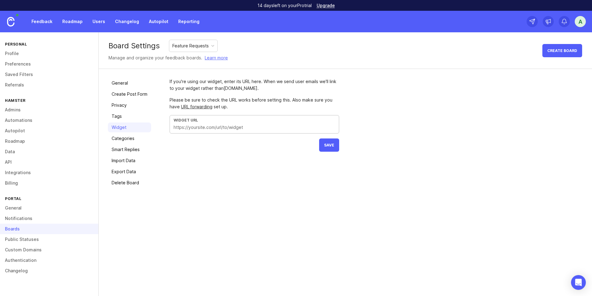
click at [198, 126] on input "text" at bounding box center [253, 127] width 161 height 7
click at [17, 143] on link "Roadmap" at bounding box center [49, 141] width 98 height 10
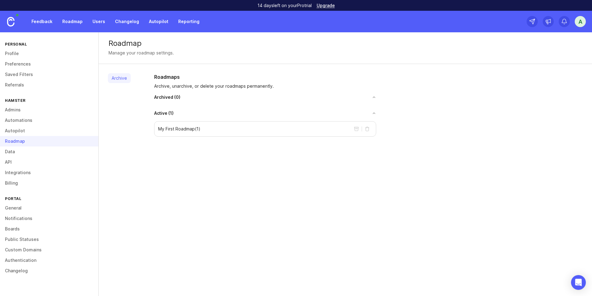
click at [123, 22] on link "Changelog" at bounding box center [126, 21] width 31 height 11
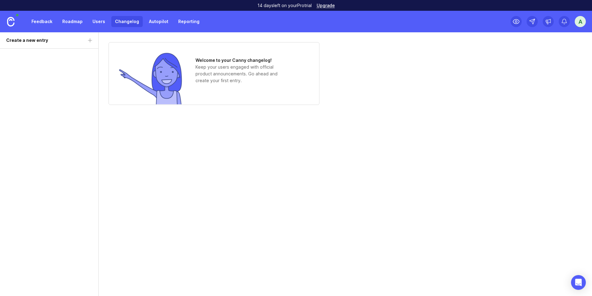
click at [48, 26] on div "Feedback Roadmap Users Changelog Autopilot Reporting" at bounding box center [115, 21] width 175 height 11
